Goal: Task Accomplishment & Management: Manage account settings

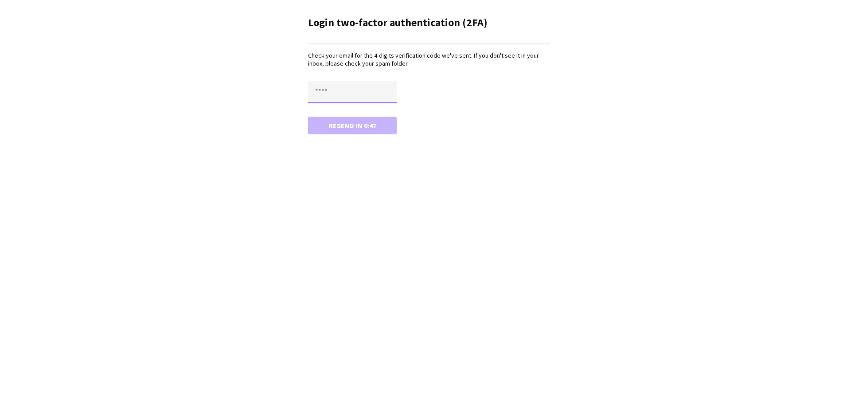
click at [378, 84] on input "text" at bounding box center [352, 92] width 89 height 22
type input "****"
click at [308, 117] on button "Confirm" at bounding box center [352, 126] width 89 height 18
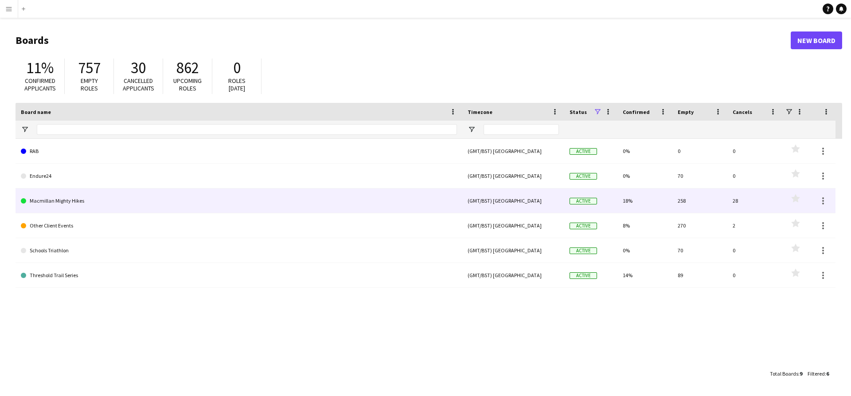
click at [162, 203] on link "Macmillan Mighty Hikes" at bounding box center [239, 200] width 436 height 25
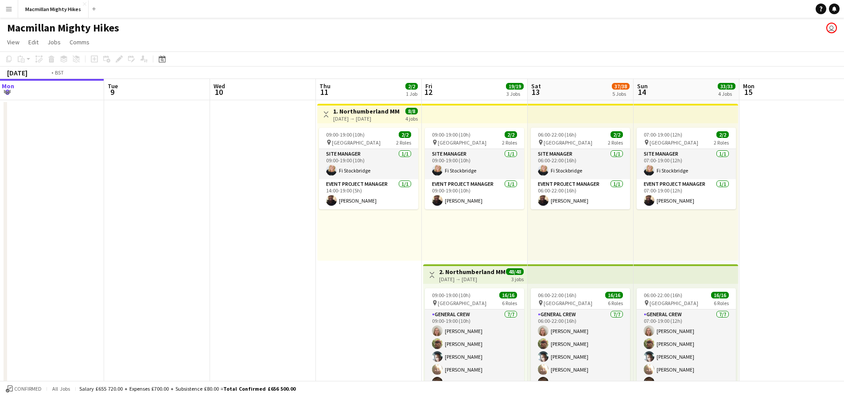
scroll to position [0, 282]
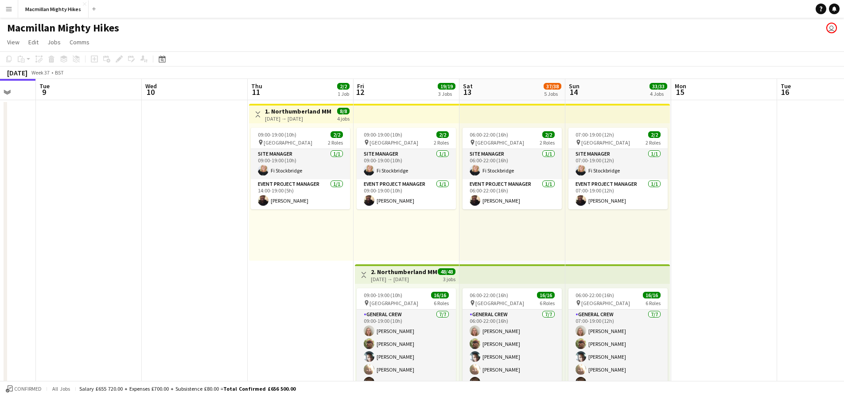
drag, startPoint x: 444, startPoint y: 247, endPoint x: 268, endPoint y: 242, distance: 175.9
click at [468, 232] on div "06:00-22:00 (16h) 2/2 pin Northumberland 2 Roles Site Manager [DATE] 06:00-22:0…" at bounding box center [512, 191] width 106 height 137
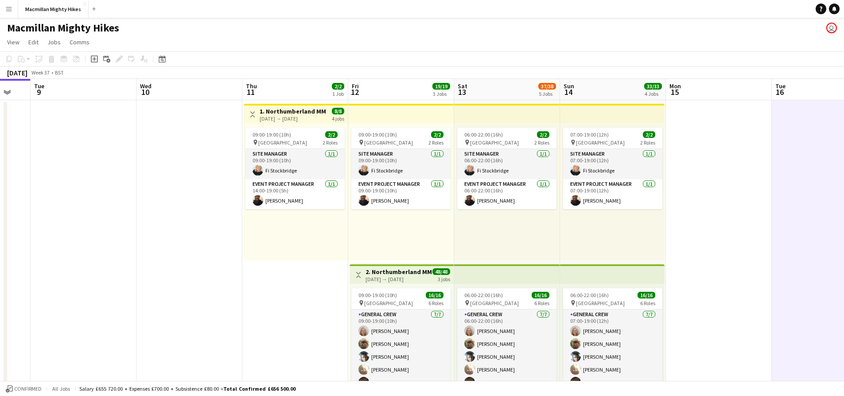
drag, startPoint x: 822, startPoint y: 194, endPoint x: 286, endPoint y: 180, distance: 535.8
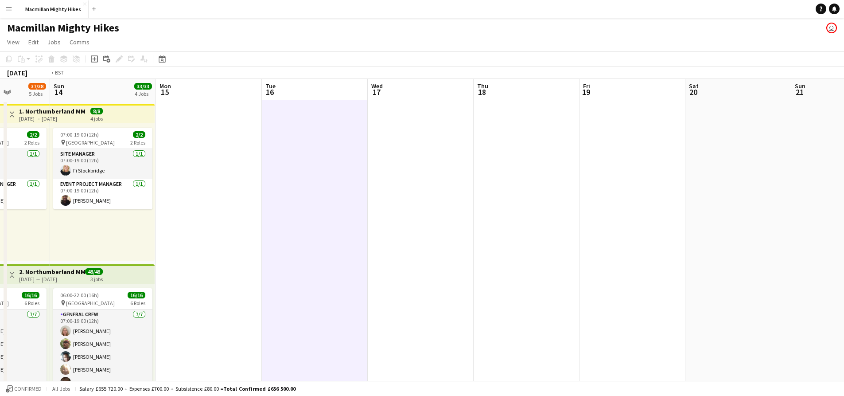
drag, startPoint x: 706, startPoint y: 184, endPoint x: 478, endPoint y: 189, distance: 228.2
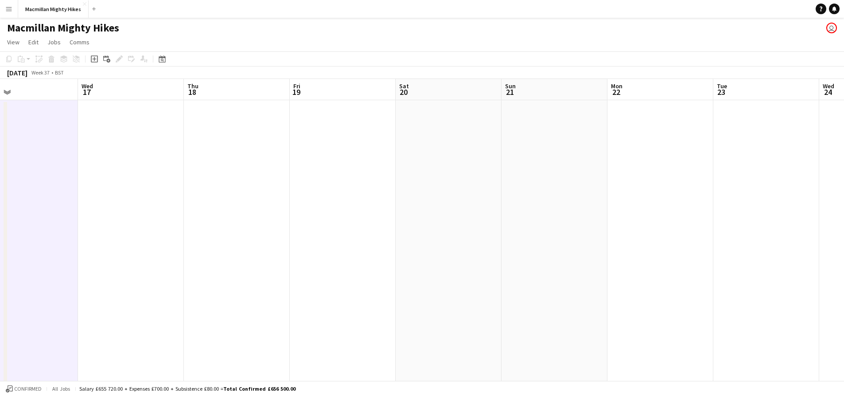
drag, startPoint x: 523, startPoint y: 188, endPoint x: 455, endPoint y: 189, distance: 67.4
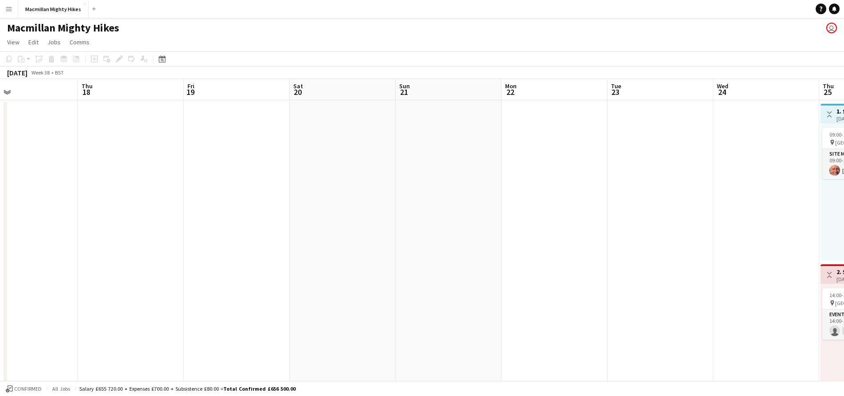
scroll to position [0, 332]
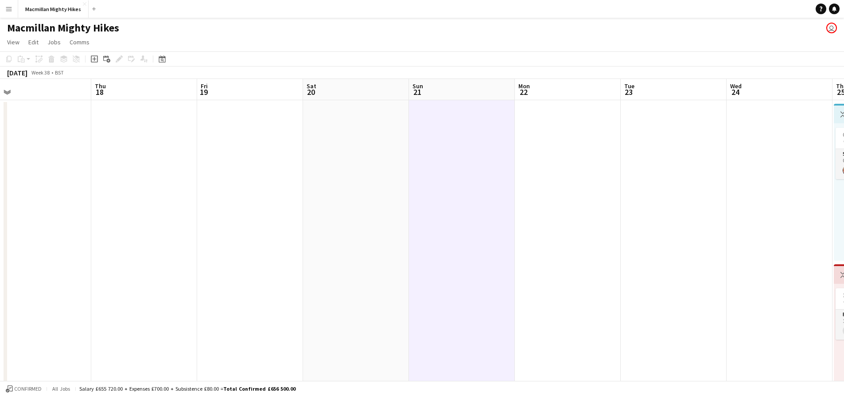
click at [481, 88] on app-board-header-date "Sun 21" at bounding box center [462, 89] width 106 height 21
click at [612, 94] on app-board-header-date "Mon 22" at bounding box center [568, 89] width 106 height 21
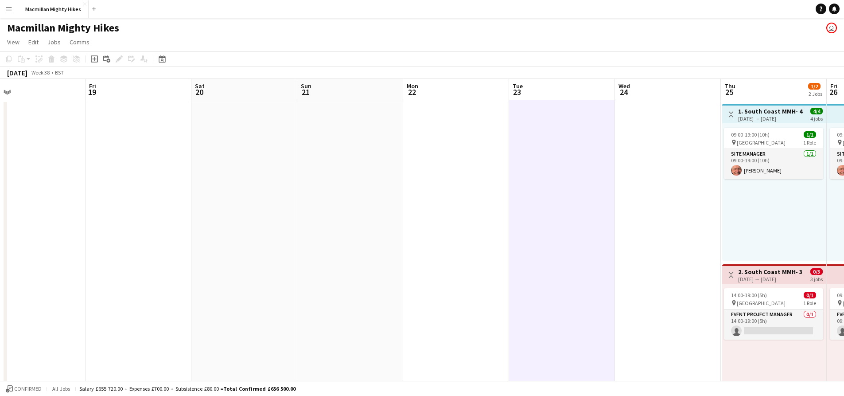
drag, startPoint x: 696, startPoint y: 147, endPoint x: 209, endPoint y: 158, distance: 487.9
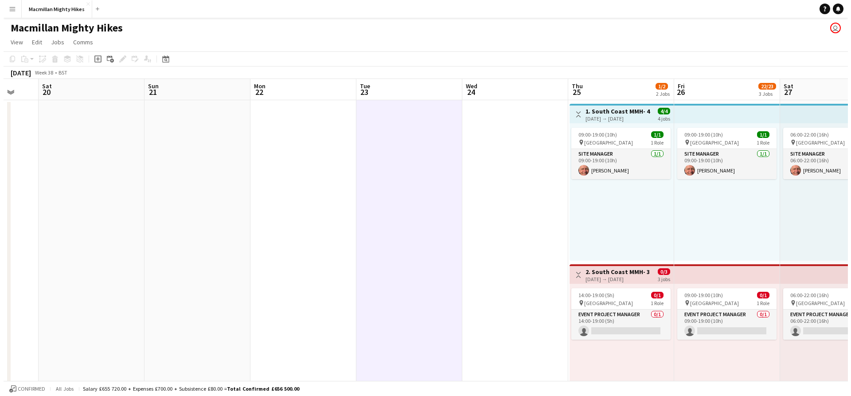
scroll to position [0, 247]
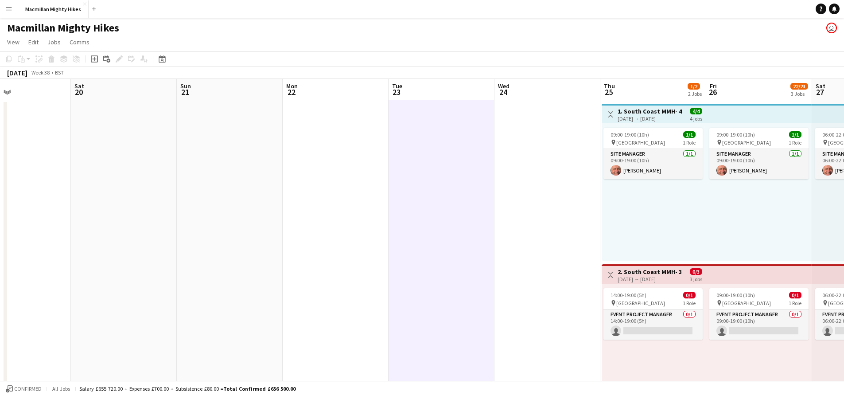
drag, startPoint x: 88, startPoint y: 203, endPoint x: 344, endPoint y: 202, distance: 256.1
click at [13, 9] on button "Menu" at bounding box center [9, 9] width 18 height 18
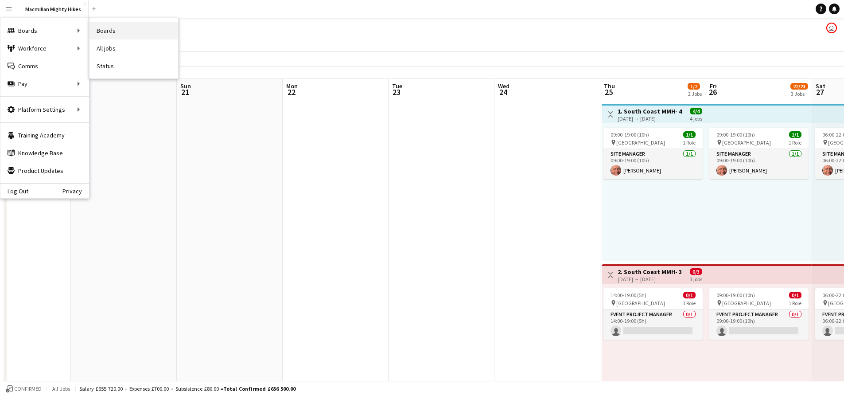
click at [103, 31] on link "Boards" at bounding box center [133, 31] width 89 height 18
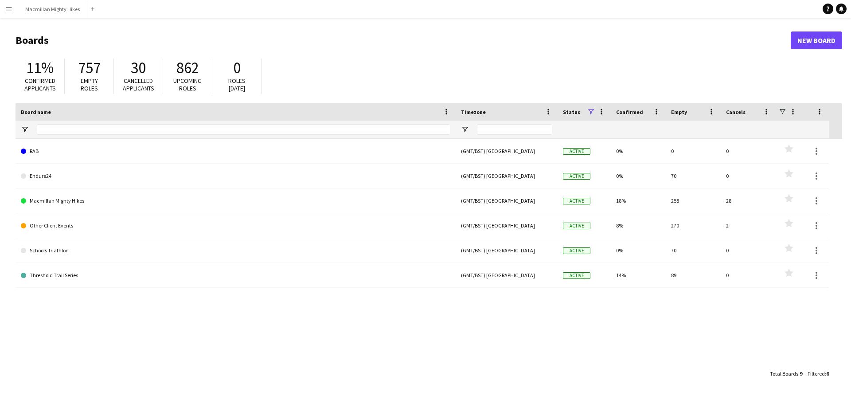
click at [13, 9] on button "Menu" at bounding box center [9, 9] width 18 height 18
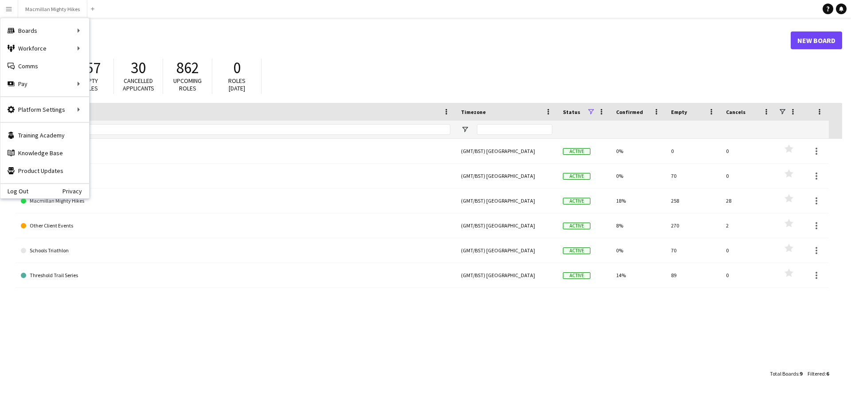
click at [416, 66] on div "11% Confirmed applicants 757 Empty roles 30 Cancelled applicants 862 Upcoming r…" at bounding box center [429, 78] width 826 height 49
